Goal: Task Accomplishment & Management: Complete application form

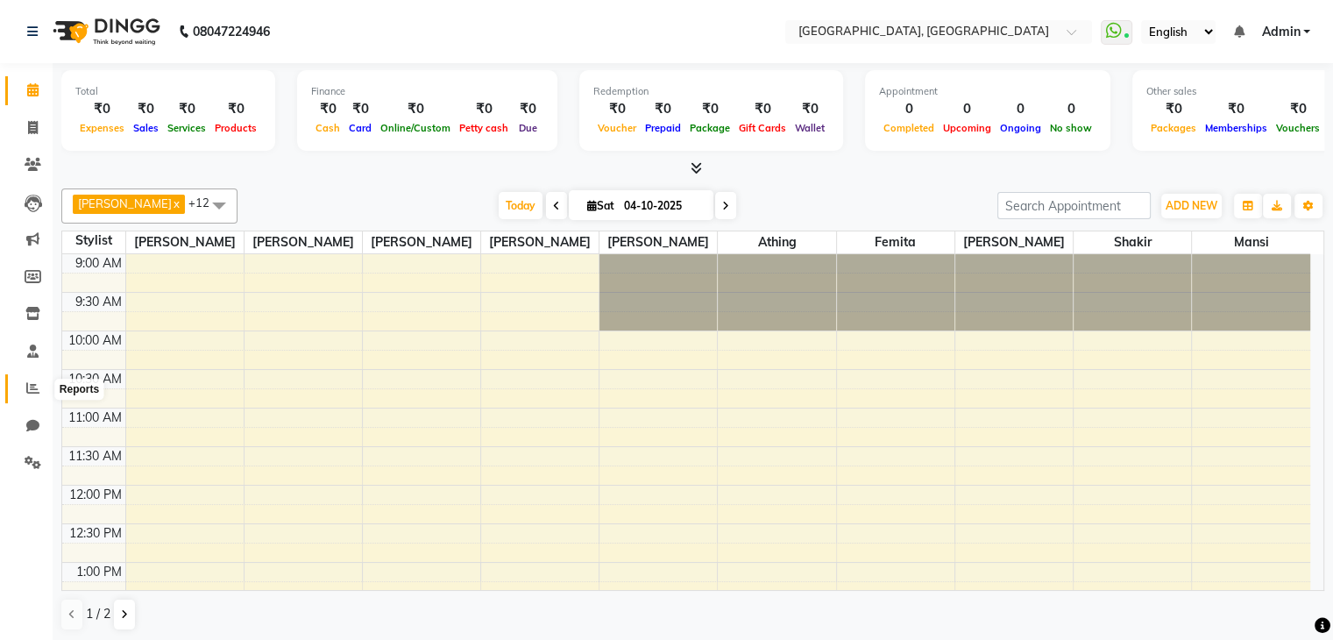
click at [37, 394] on icon at bounding box center [32, 387] width 13 height 13
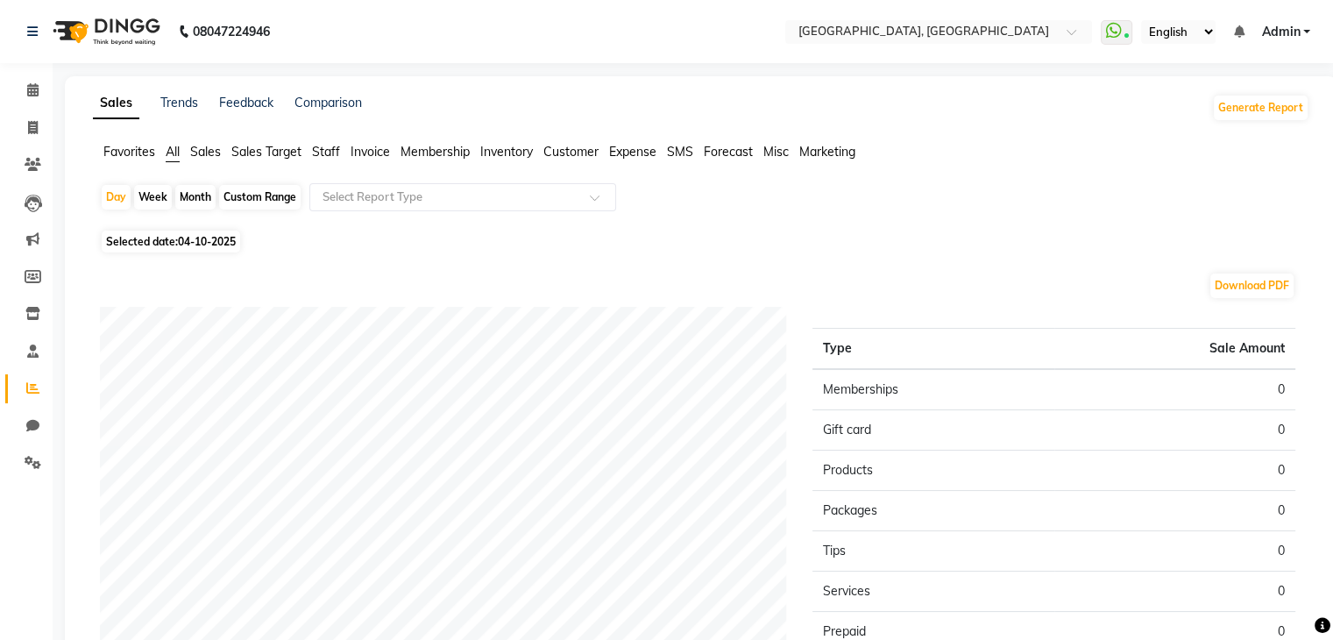
click at [186, 250] on span "Selected date: [DATE]" at bounding box center [171, 242] width 138 height 22
select select "10"
select select "2025"
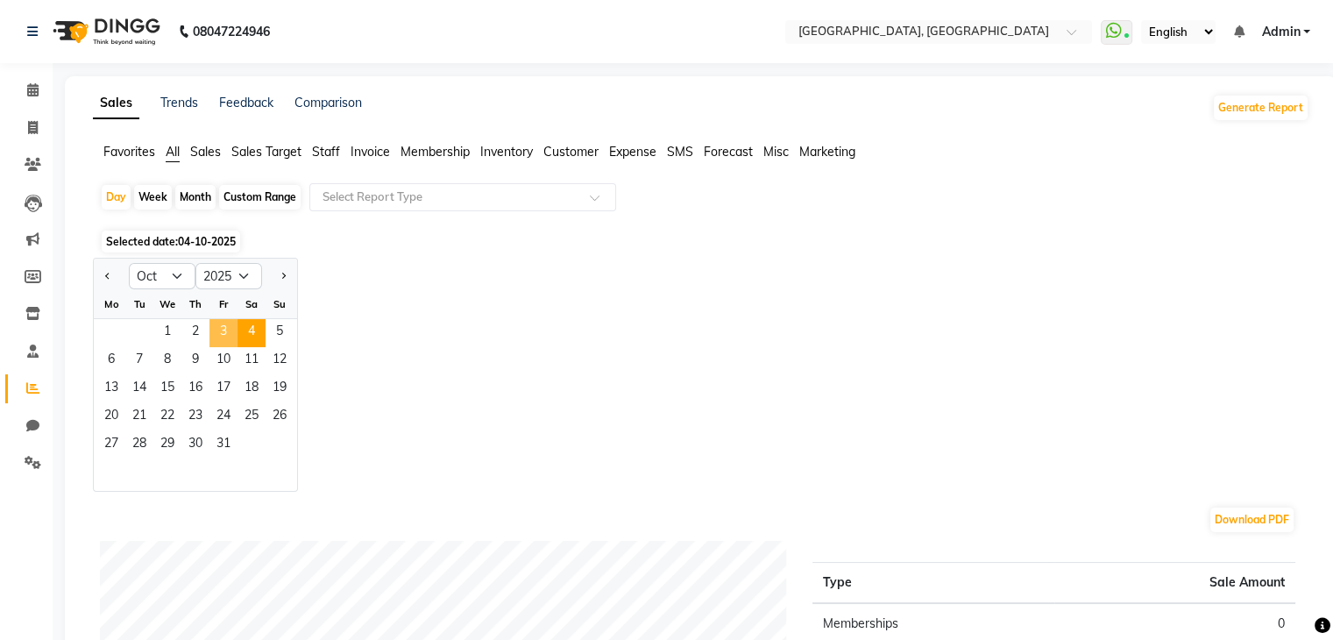
click at [211, 339] on span "3" at bounding box center [223, 333] width 28 height 28
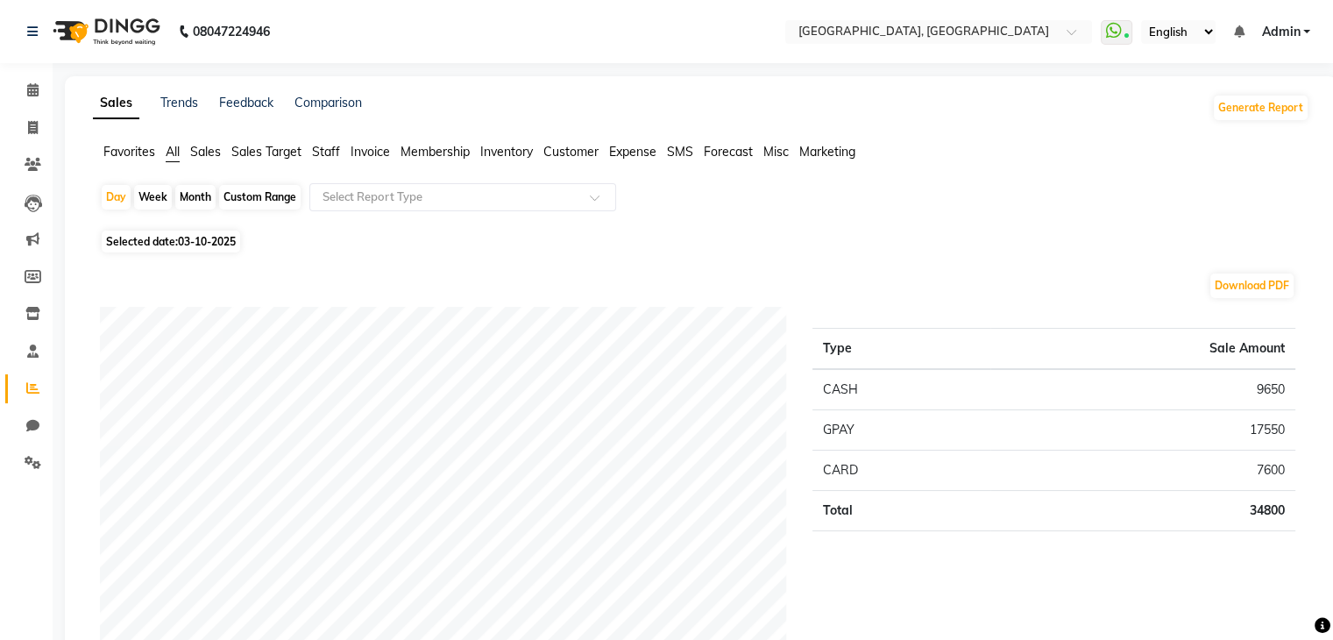
click at [331, 145] on span "Staff" at bounding box center [326, 152] width 28 height 16
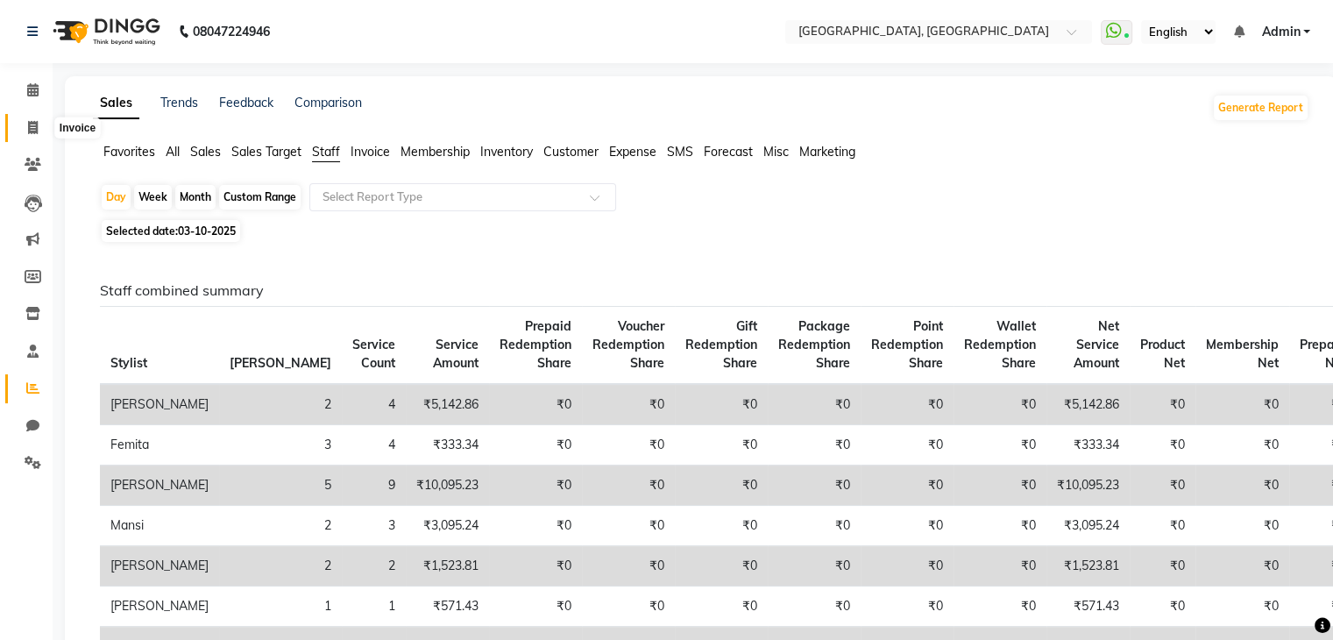
click at [24, 123] on span at bounding box center [33, 128] width 31 height 20
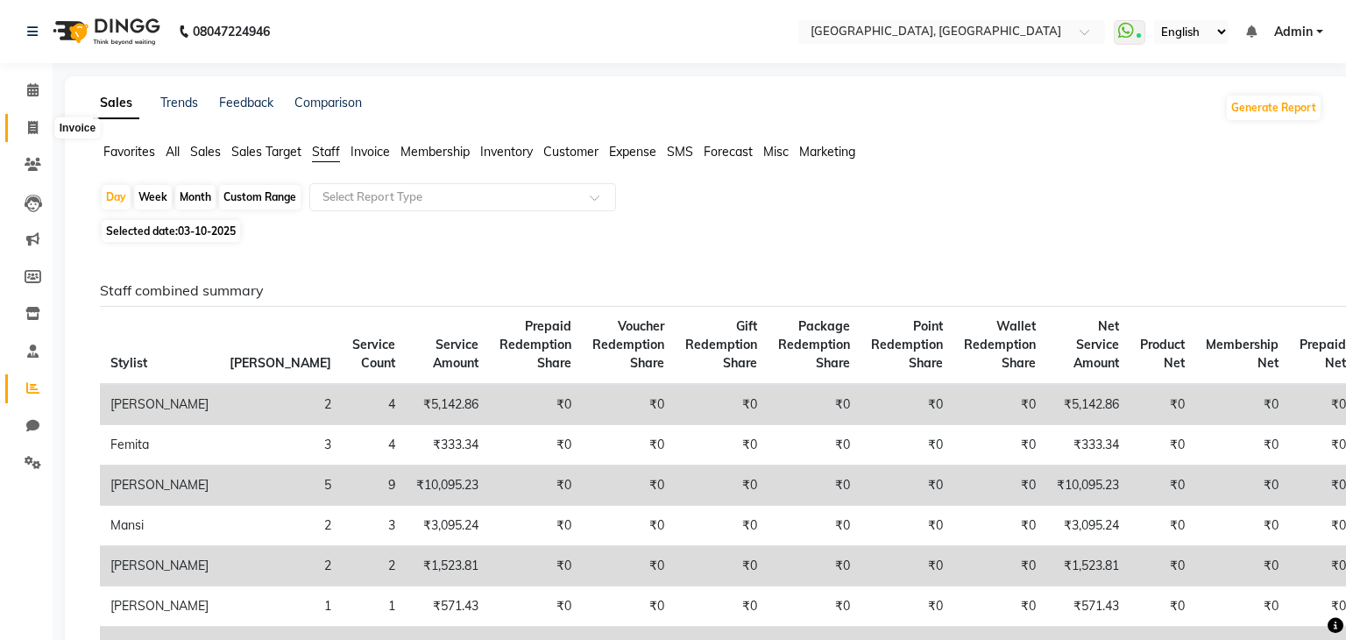
select select "service"
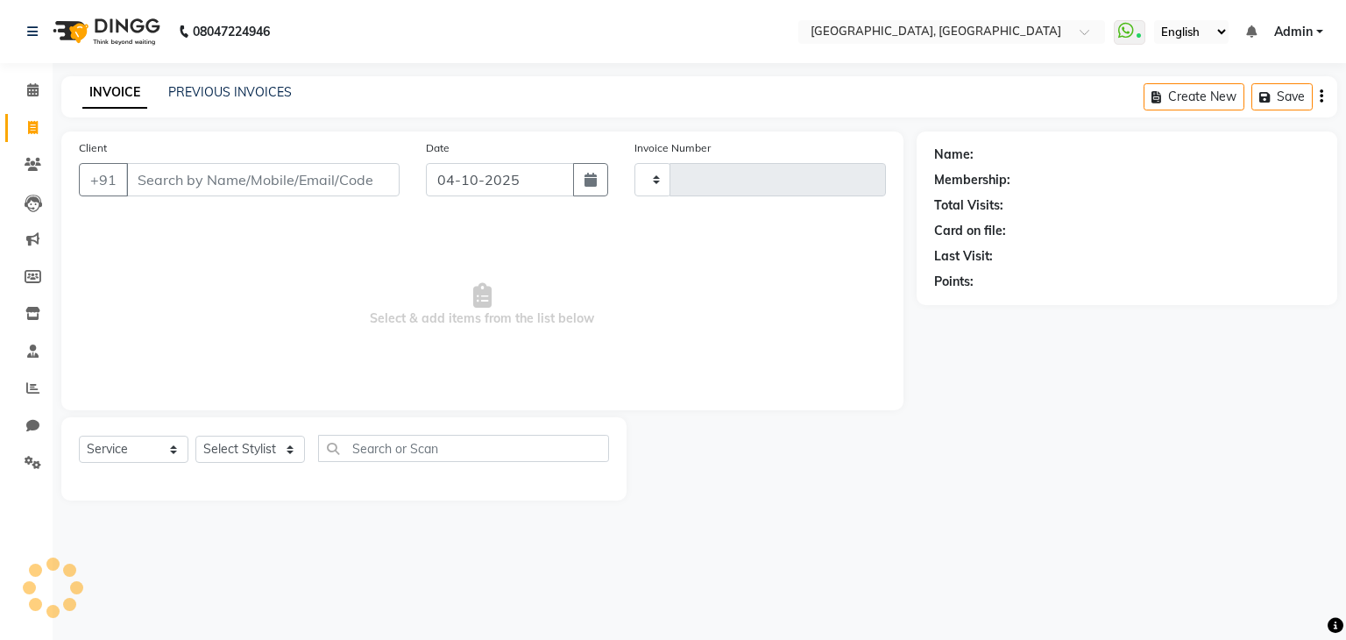
type input "2183"
select select "6682"
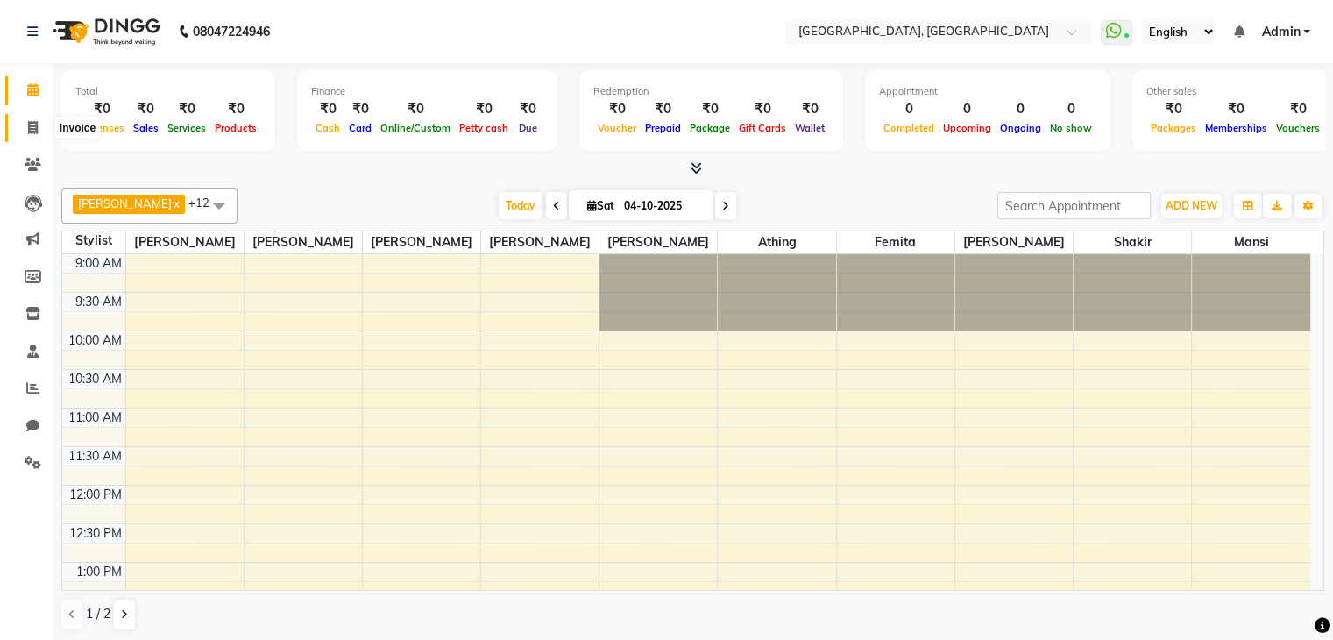
click at [25, 122] on span at bounding box center [33, 128] width 31 height 20
select select "6682"
select select "service"
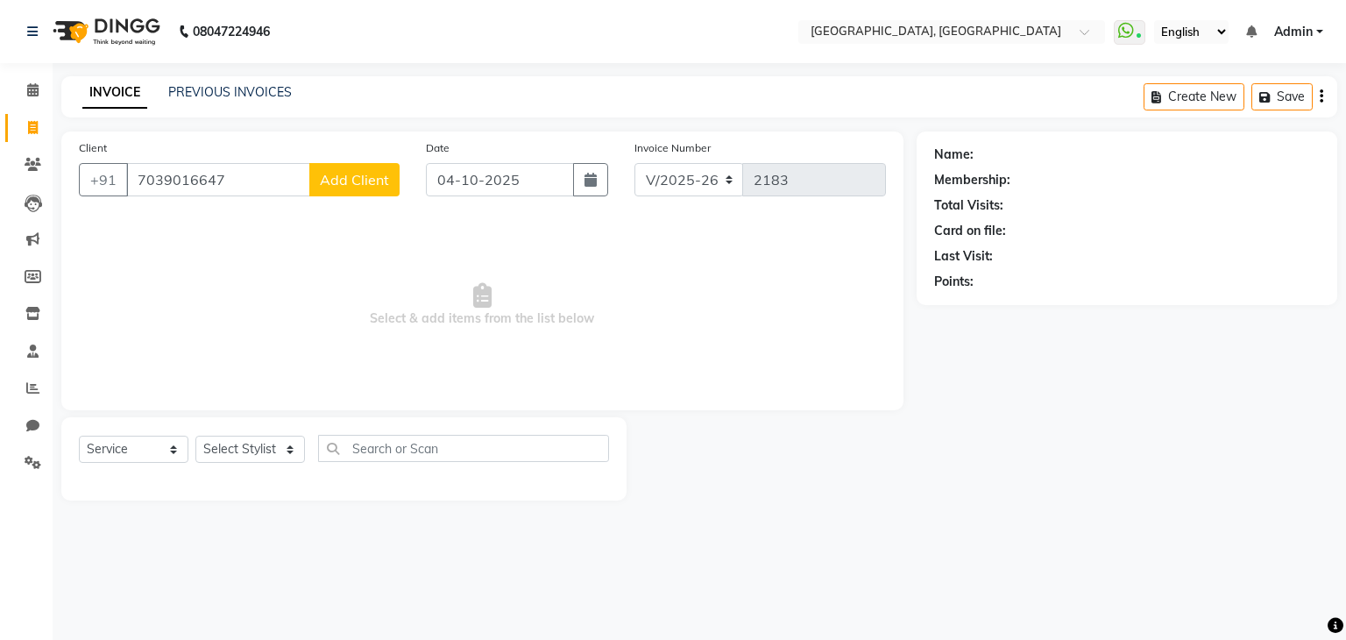
type input "7039016647"
click at [351, 174] on span "Add Client" at bounding box center [354, 180] width 69 height 18
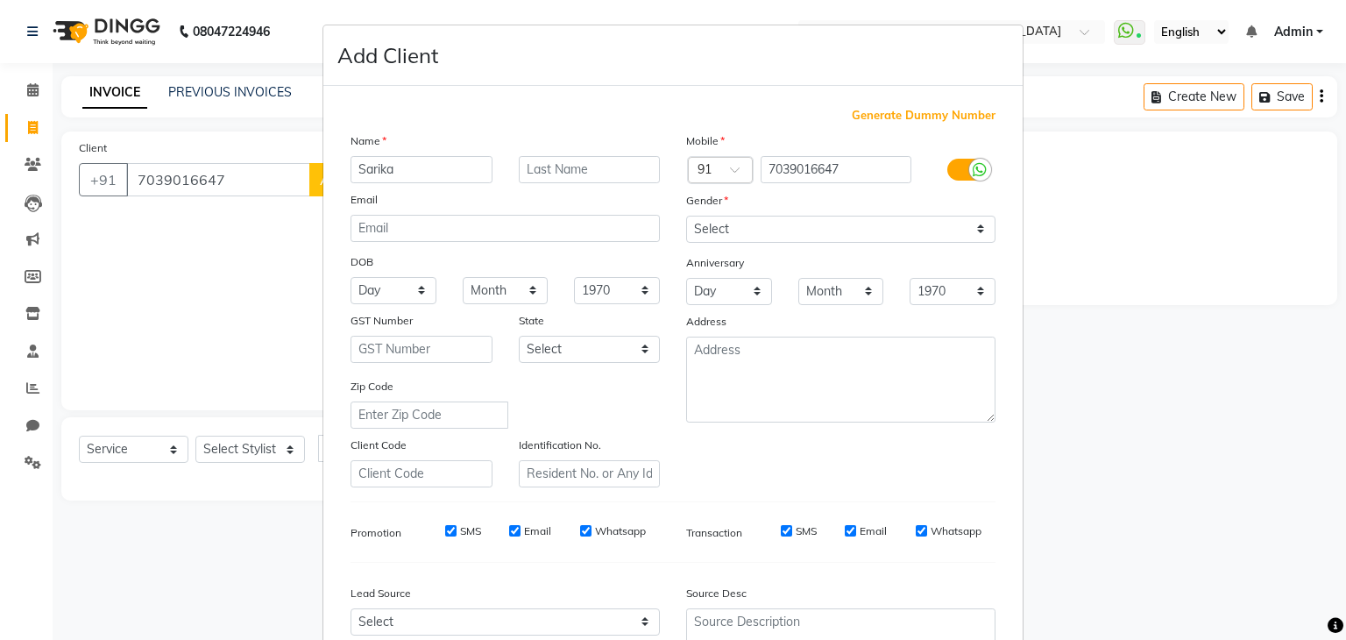
type input "Sarika"
click at [589, 175] on input "text" at bounding box center [590, 169] width 142 height 27
type input "WW"
click at [749, 240] on select "Select Male Female Other Prefer Not To Say" at bounding box center [840, 229] width 309 height 27
select select "female"
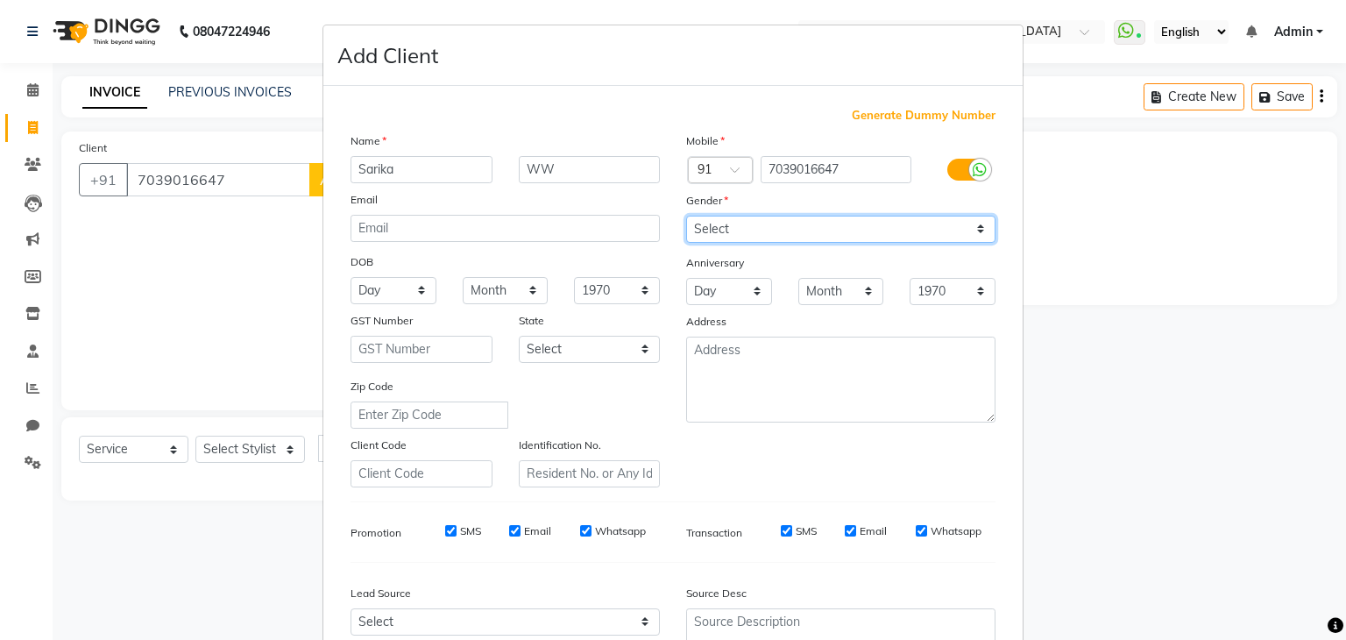
click at [686, 217] on select "Select Male Female Other Prefer Not To Say" at bounding box center [840, 229] width 309 height 27
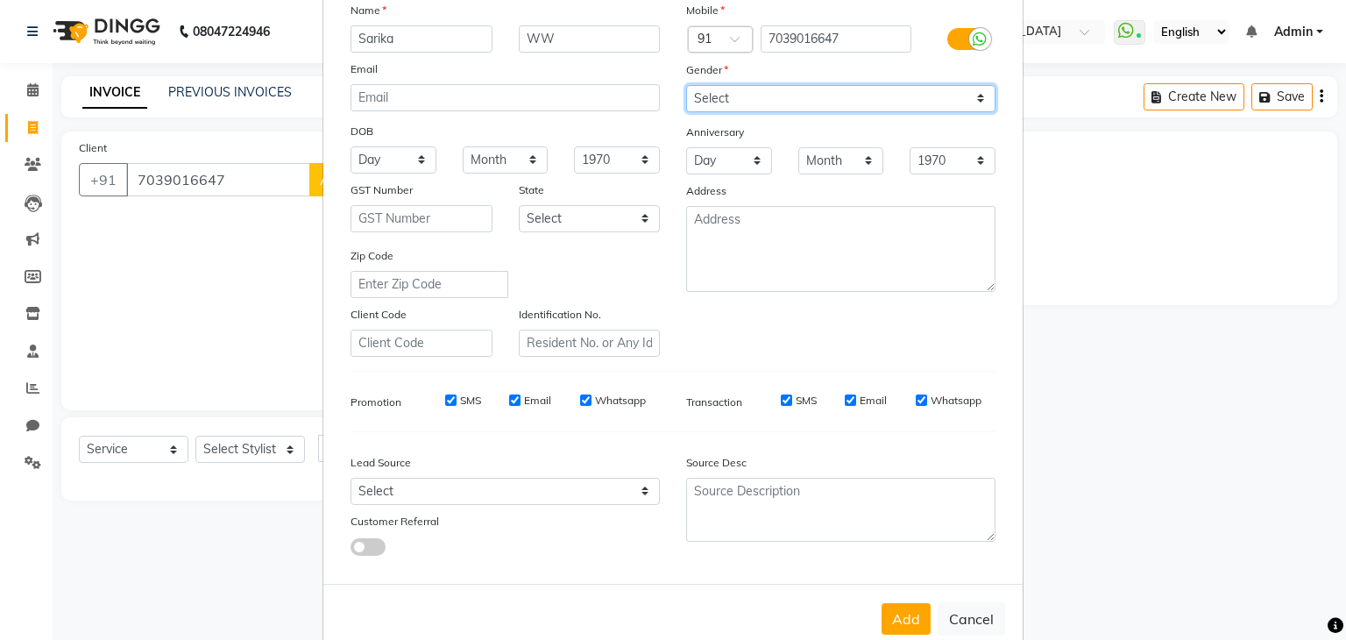
scroll to position [178, 0]
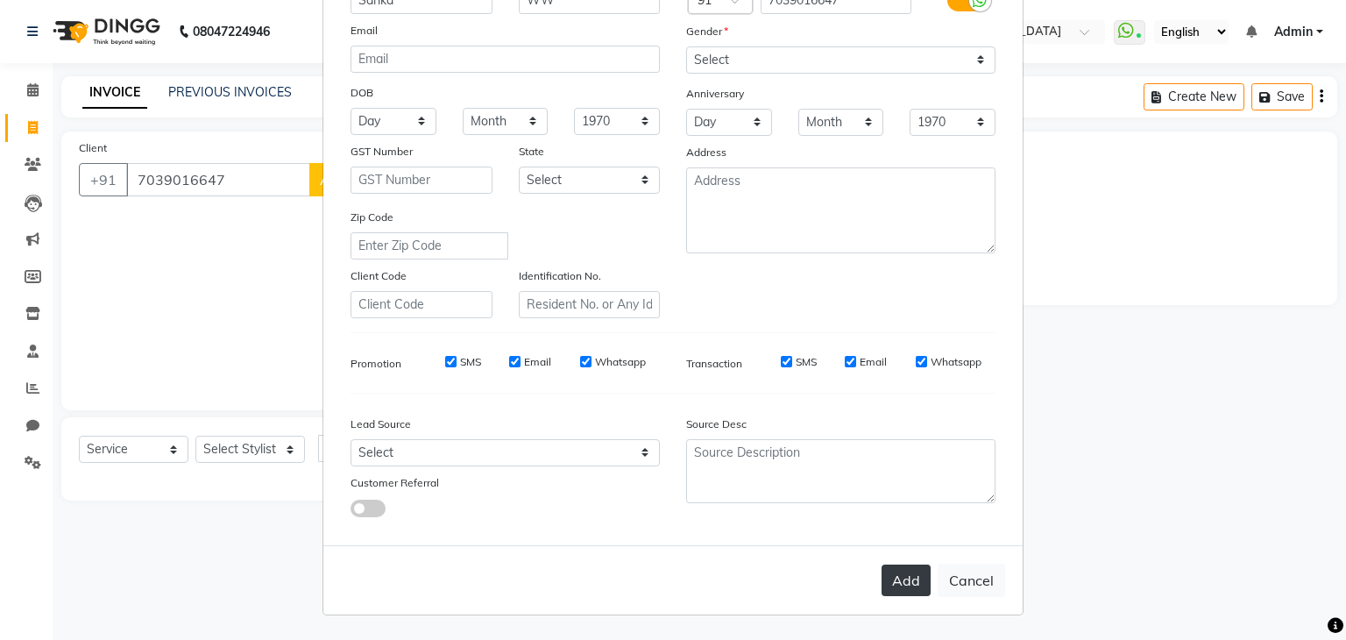
click at [883, 581] on button "Add" at bounding box center [906, 581] width 49 height 32
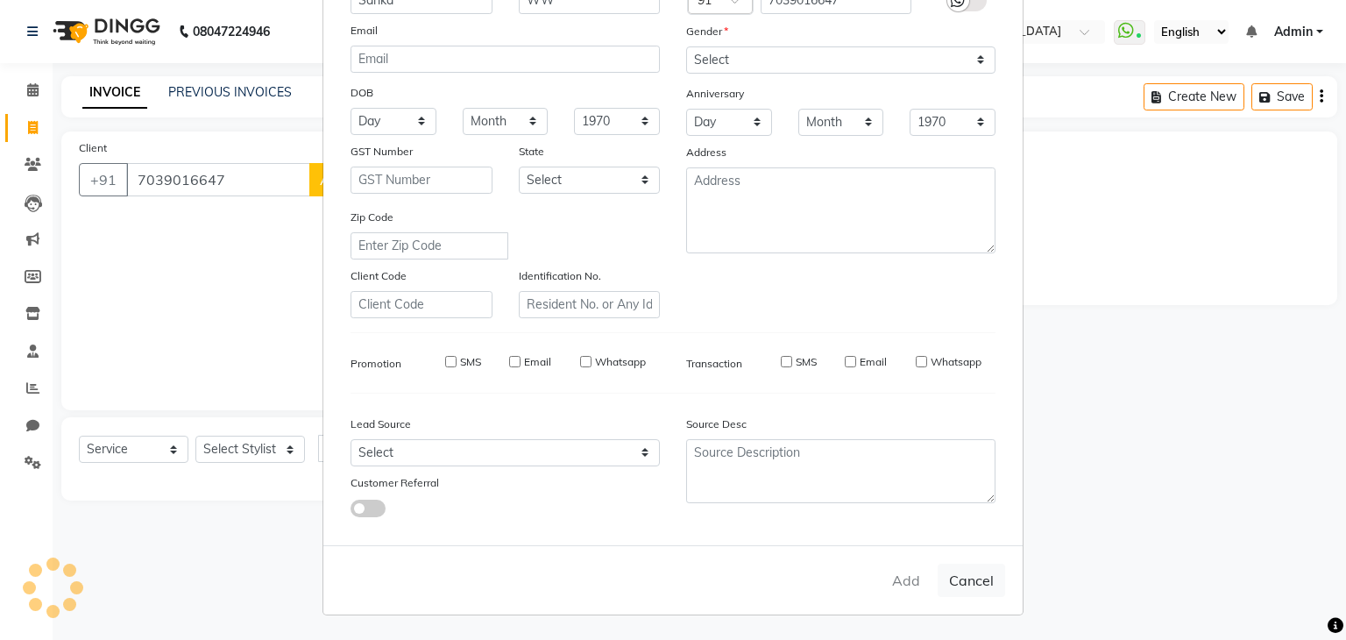
select select
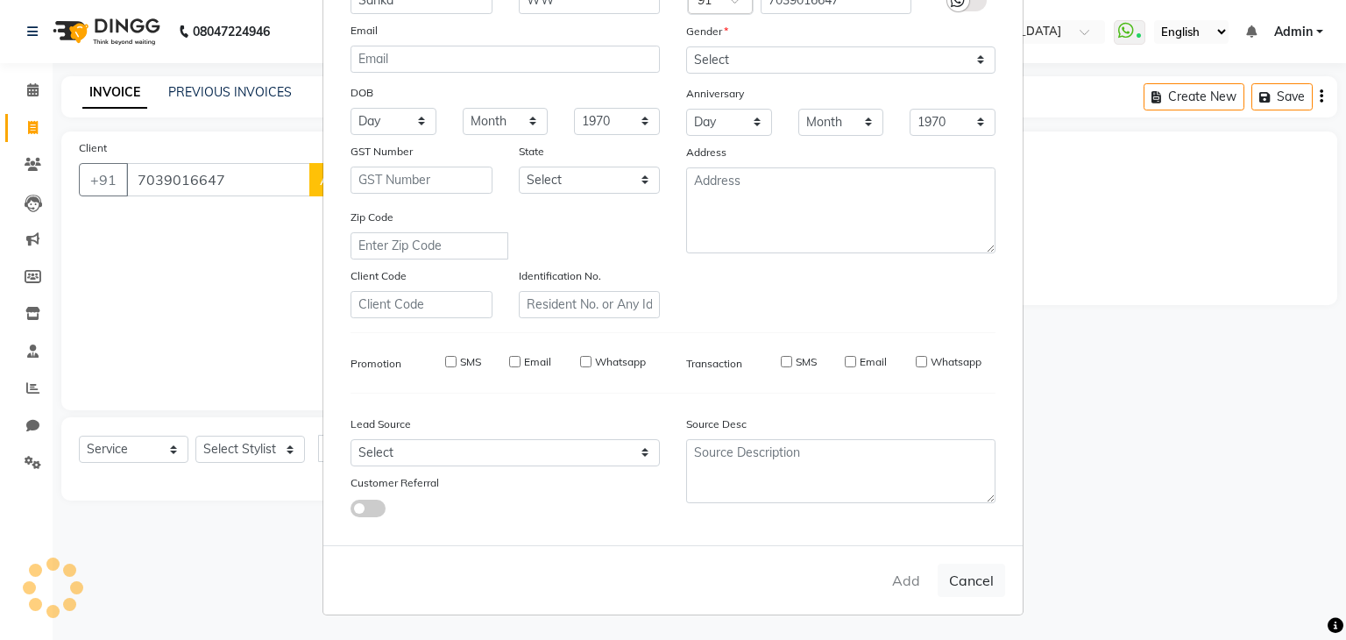
select select
checkbox input "false"
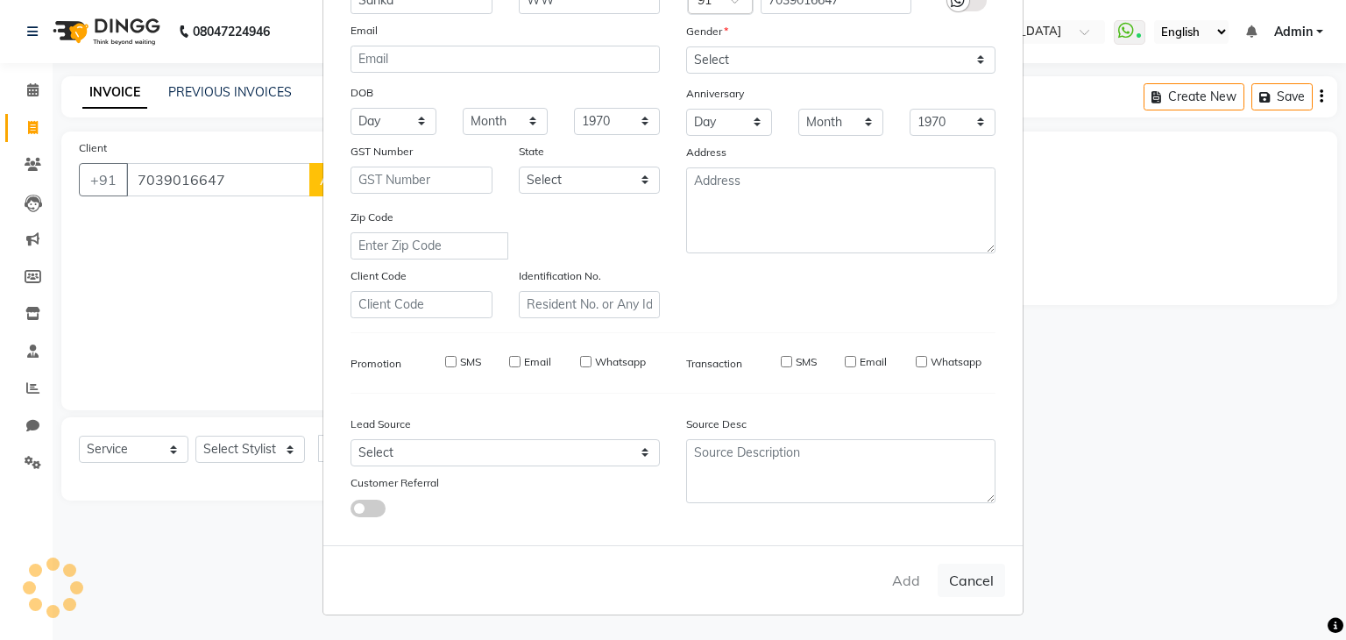
checkbox input "false"
